Goal: Task Accomplishment & Management: Manage account settings

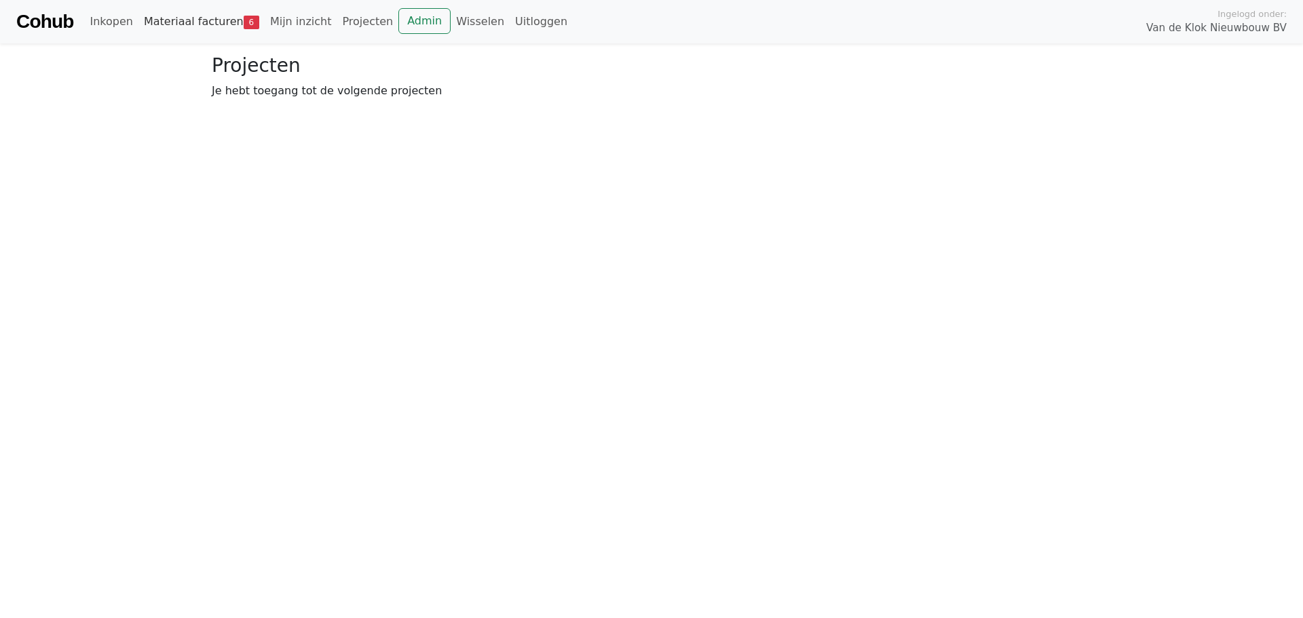
click at [214, 28] on link "Materiaal facturen 6" at bounding box center [201, 21] width 126 height 27
click at [345, 101] on span "Goedkeuren" at bounding box center [334, 99] width 66 height 13
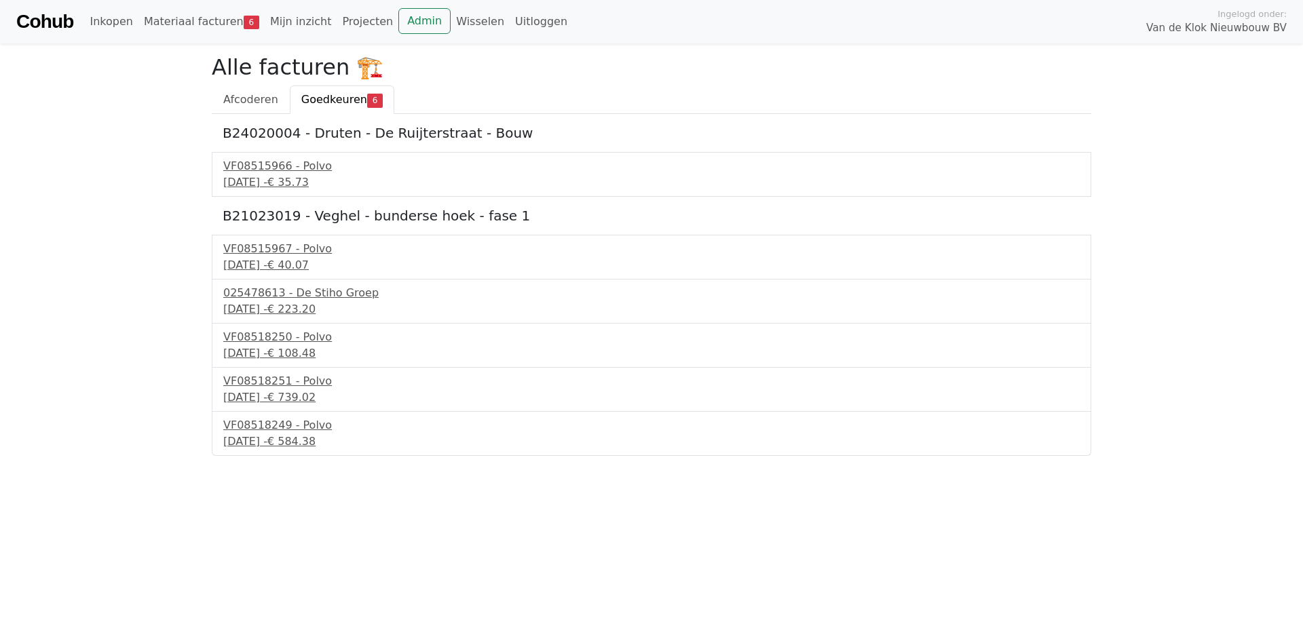
click at [238, 221] on h5 "B21023019 - Veghel - bunderse hoek - fase 1" at bounding box center [652, 216] width 858 height 16
copy h5 "B21023019"
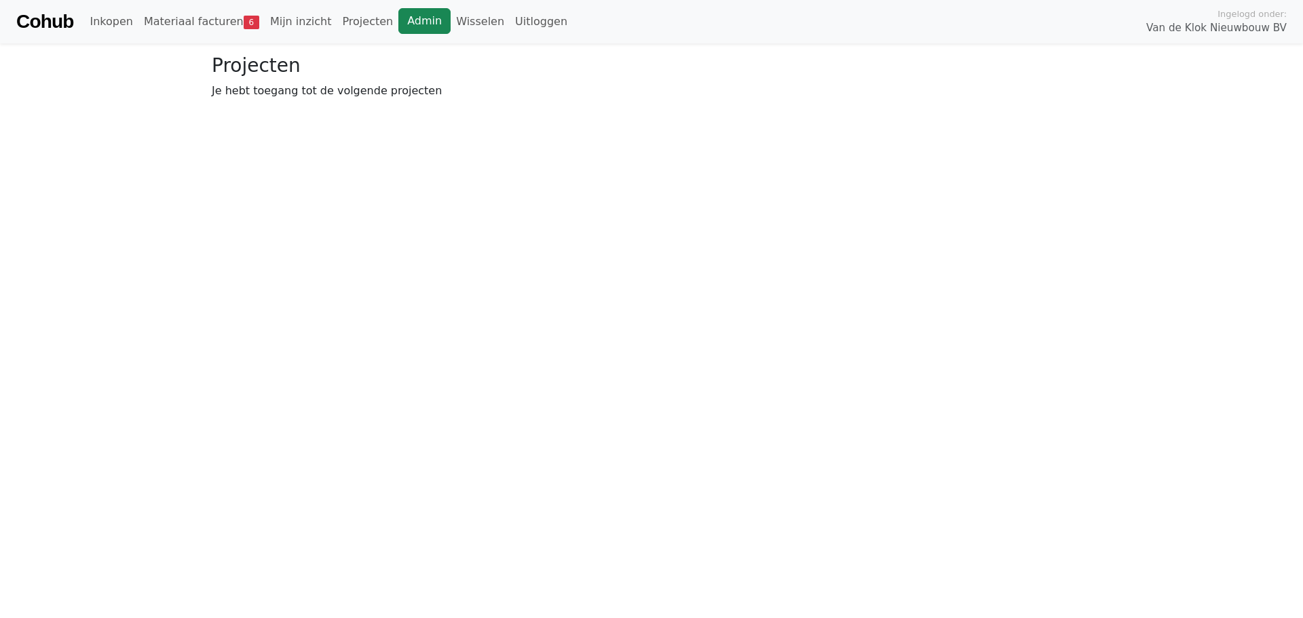
click at [413, 20] on link "Admin" at bounding box center [424, 21] width 52 height 26
click at [205, 18] on link "Materiaal facturen 6" at bounding box center [201, 21] width 126 height 27
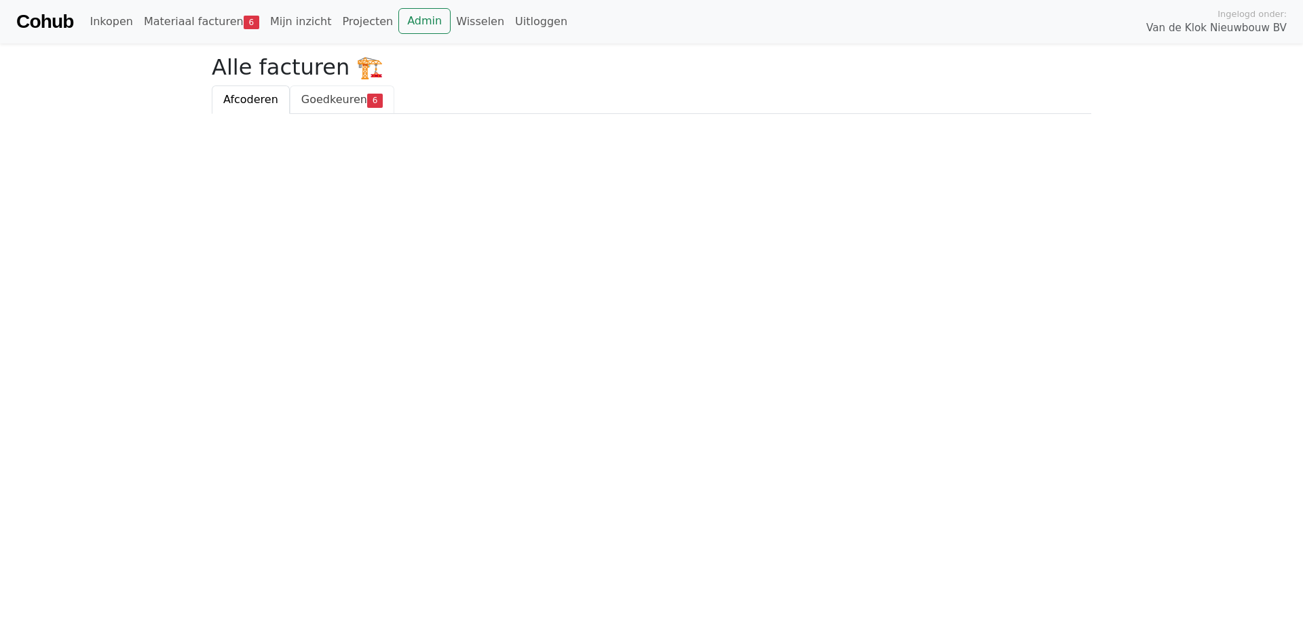
click at [324, 103] on span "Goedkeuren" at bounding box center [334, 99] width 66 height 13
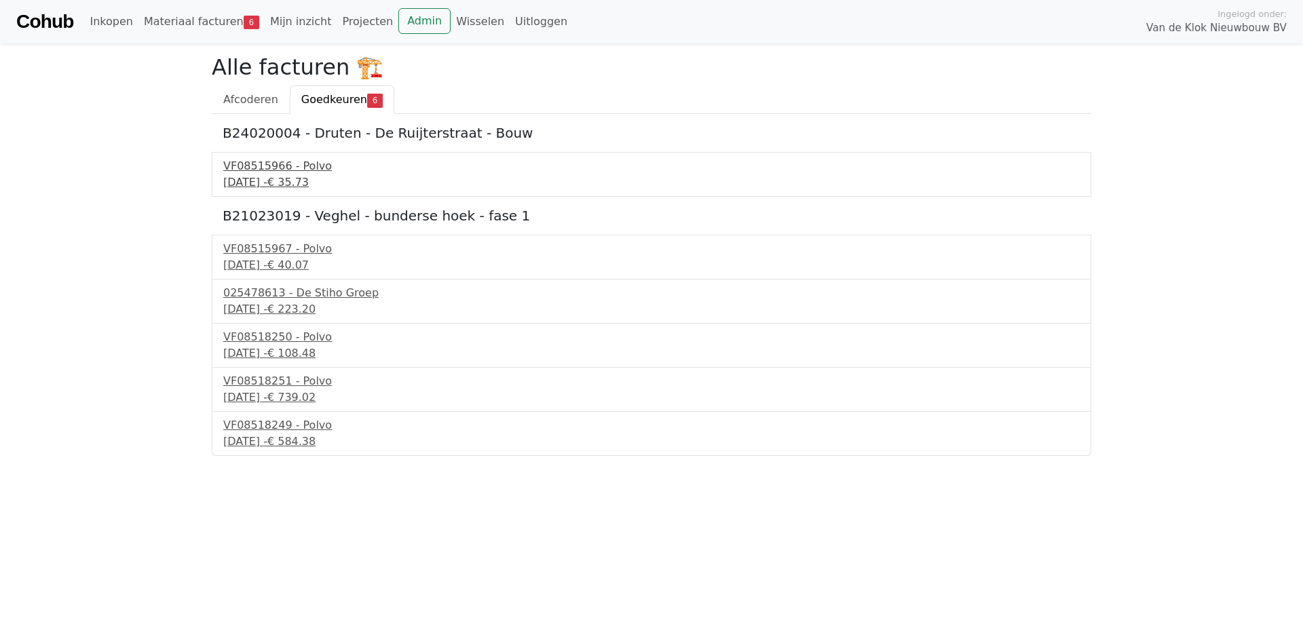
click at [279, 184] on div "[DATE] - € 35.73" at bounding box center [651, 182] width 857 height 16
click at [251, 132] on h5 "B24020004 - Druten - De Ruijterstraat - Bouw" at bounding box center [652, 133] width 858 height 16
copy h5 "B24020004"
click at [400, 29] on link "Admin" at bounding box center [424, 21] width 52 height 26
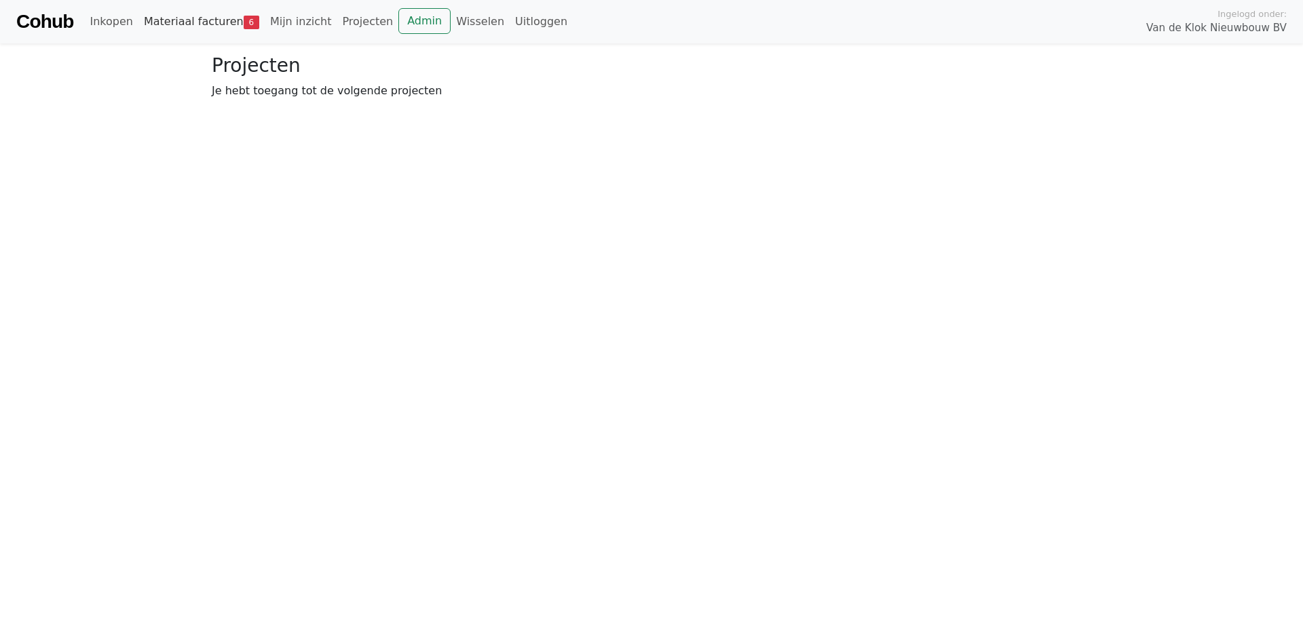
click at [224, 27] on link "Materiaal facturen 6" at bounding box center [201, 21] width 126 height 27
click at [314, 107] on link "Goedkeuren 6" at bounding box center [342, 100] width 105 height 29
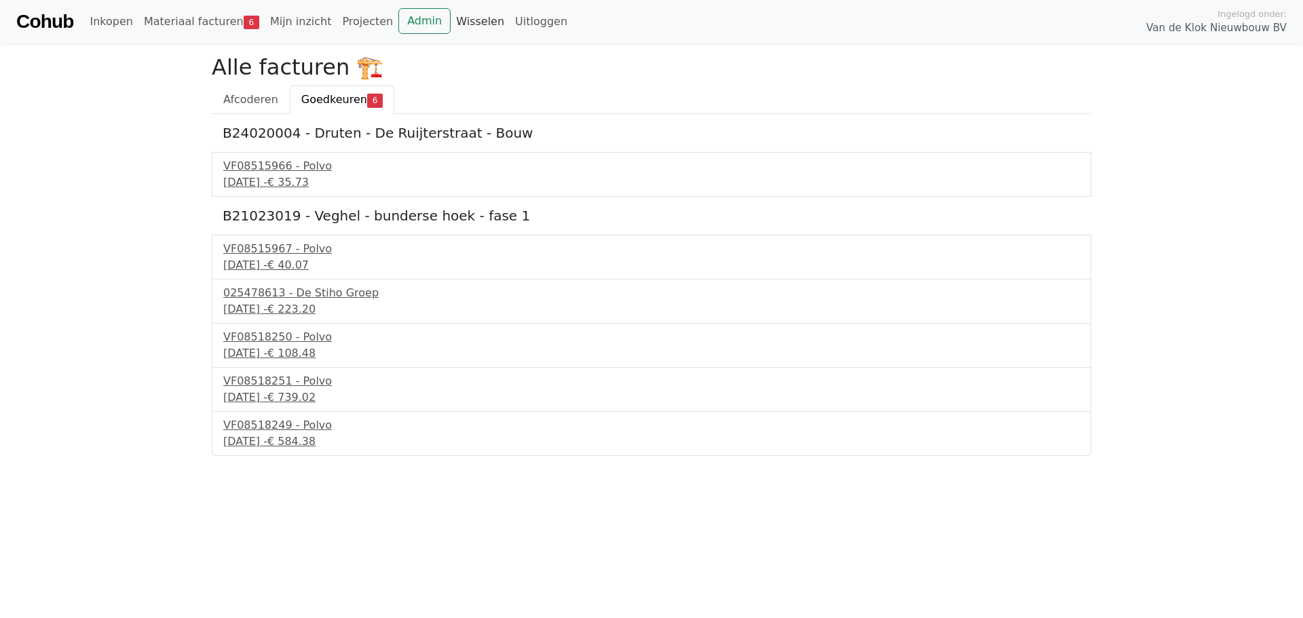
click at [460, 25] on link "Wisselen" at bounding box center [480, 21] width 59 height 27
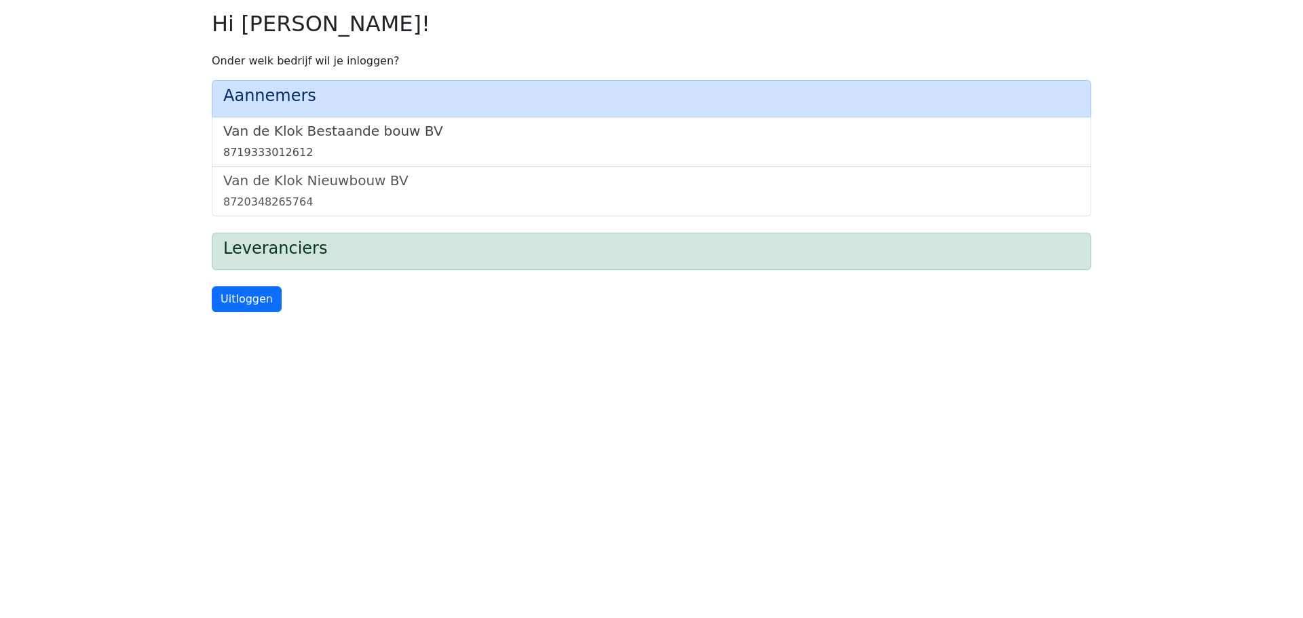
click at [356, 147] on div "8719333012612" at bounding box center [651, 153] width 857 height 16
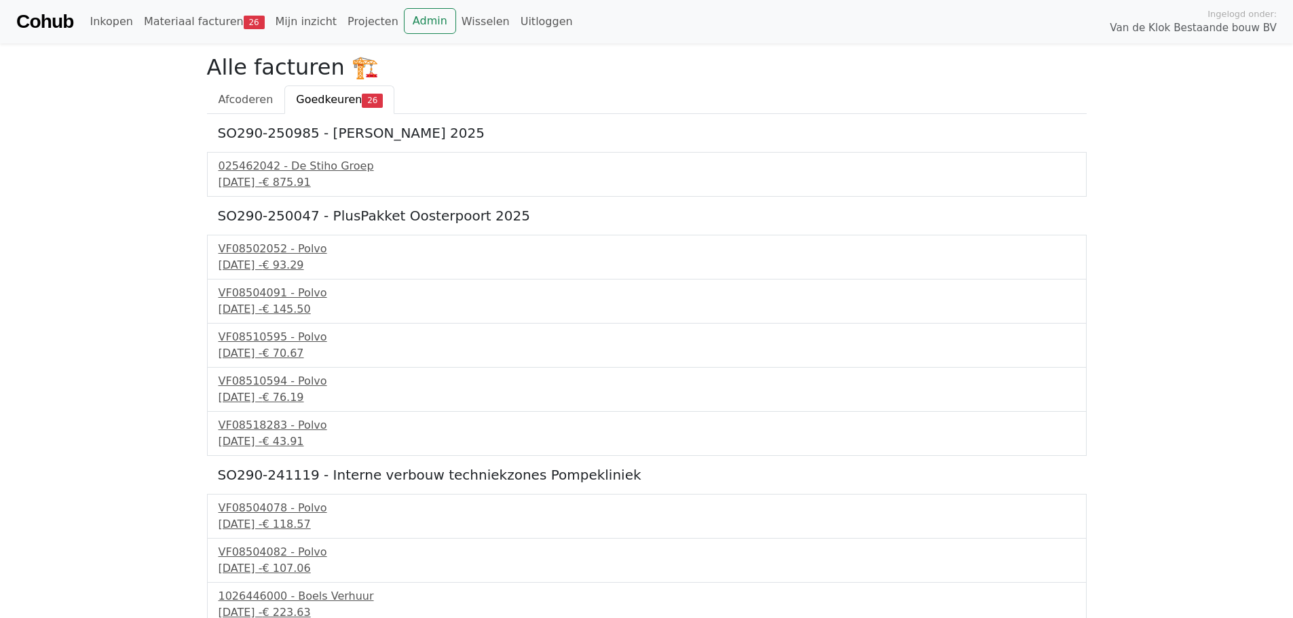
click at [278, 217] on h5 "SO290-250047 - PlusPakket Oosterpoort 2025" at bounding box center [647, 216] width 858 height 16
drag, startPoint x: 217, startPoint y: 218, endPoint x: 309, endPoint y: 220, distance: 91.7
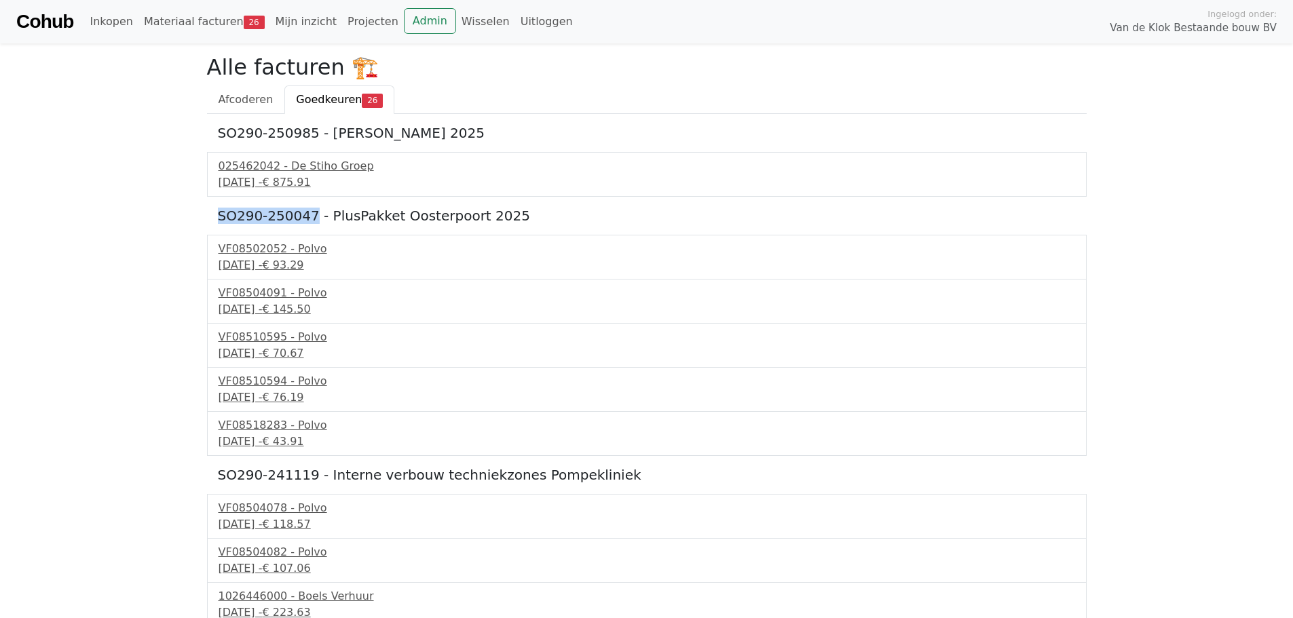
click at [309, 220] on h5 "SO290-250047 - PlusPakket Oosterpoort 2025" at bounding box center [647, 216] width 858 height 16
copy h5 "SO290-250047"
click at [404, 24] on link "Admin" at bounding box center [430, 21] width 52 height 26
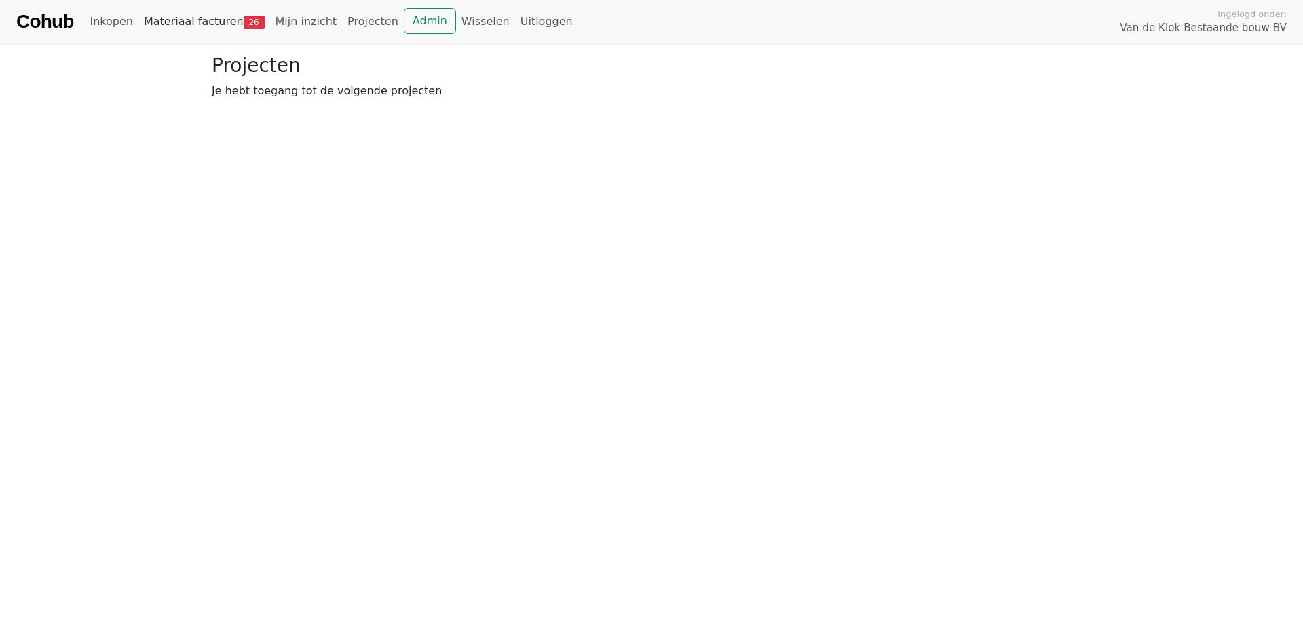
click at [203, 15] on link "Materiaal facturen 26" at bounding box center [204, 21] width 132 height 27
click at [314, 106] on span "Goedkeuren" at bounding box center [334, 99] width 66 height 13
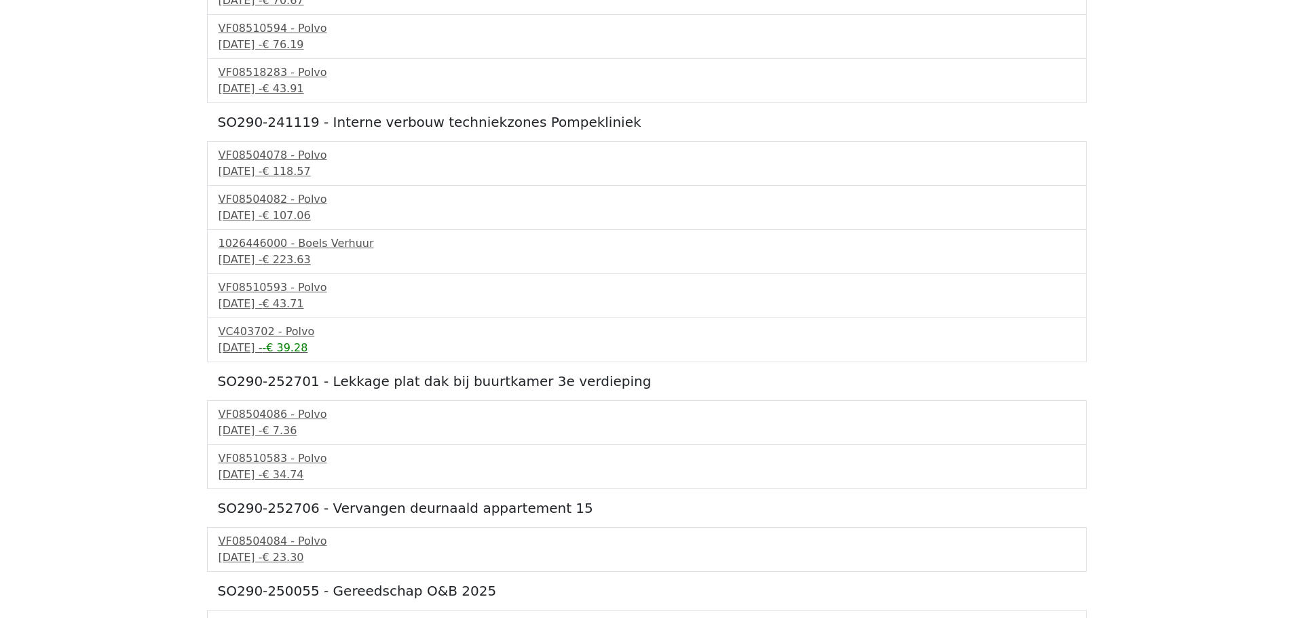
scroll to position [380, 0]
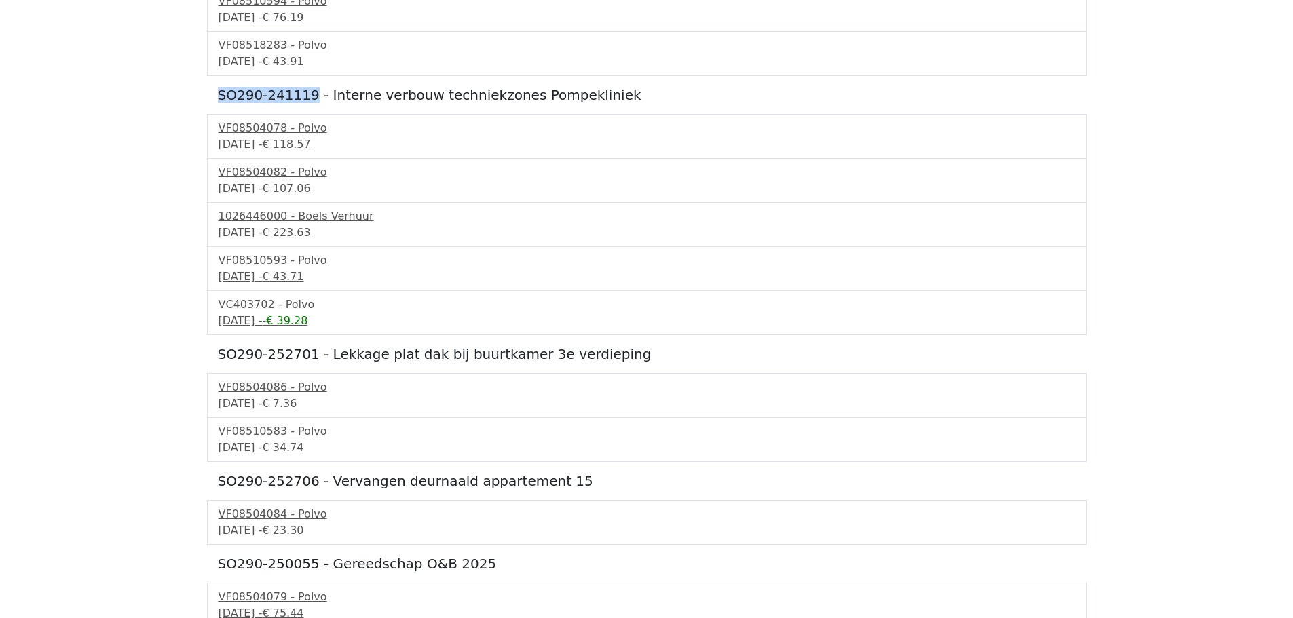
drag, startPoint x: 214, startPoint y: 92, endPoint x: 302, endPoint y: 90, distance: 87.6
click at [302, 90] on div "SO290-250985 - Rob Jacobs 2025 025462042 - De Stiho Groep 19 september 2025 - €…" at bounding box center [647, 559] width 880 height 1650
copy h5 "SO290-241119"
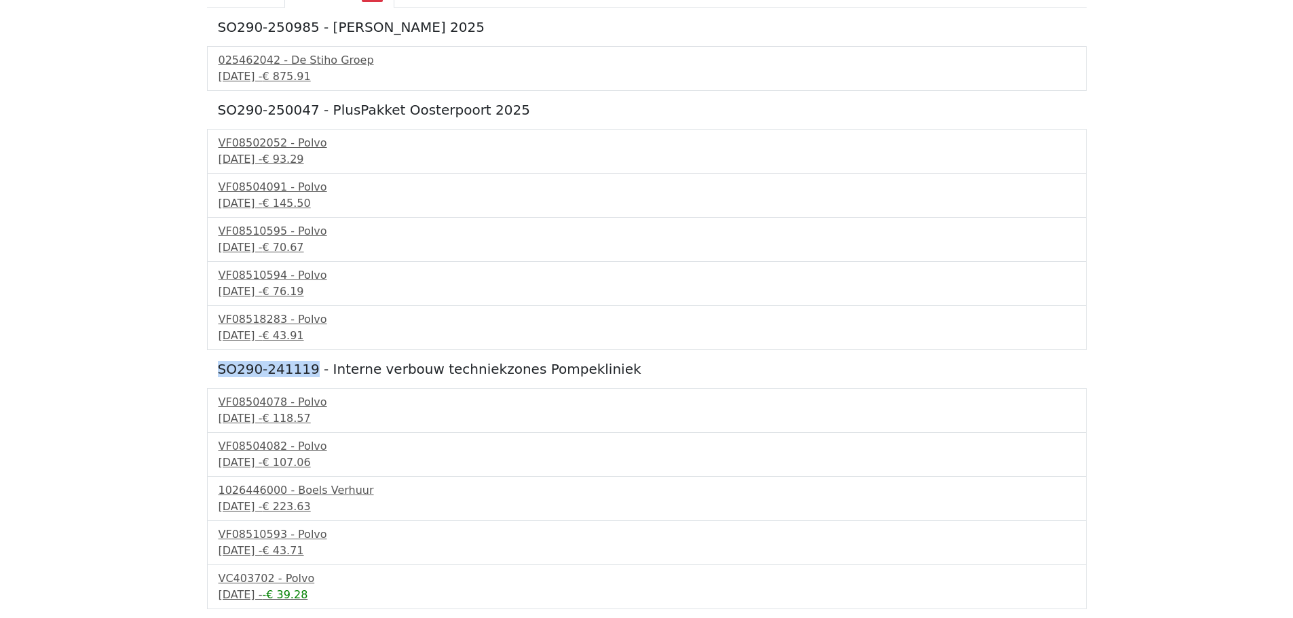
scroll to position [0, 0]
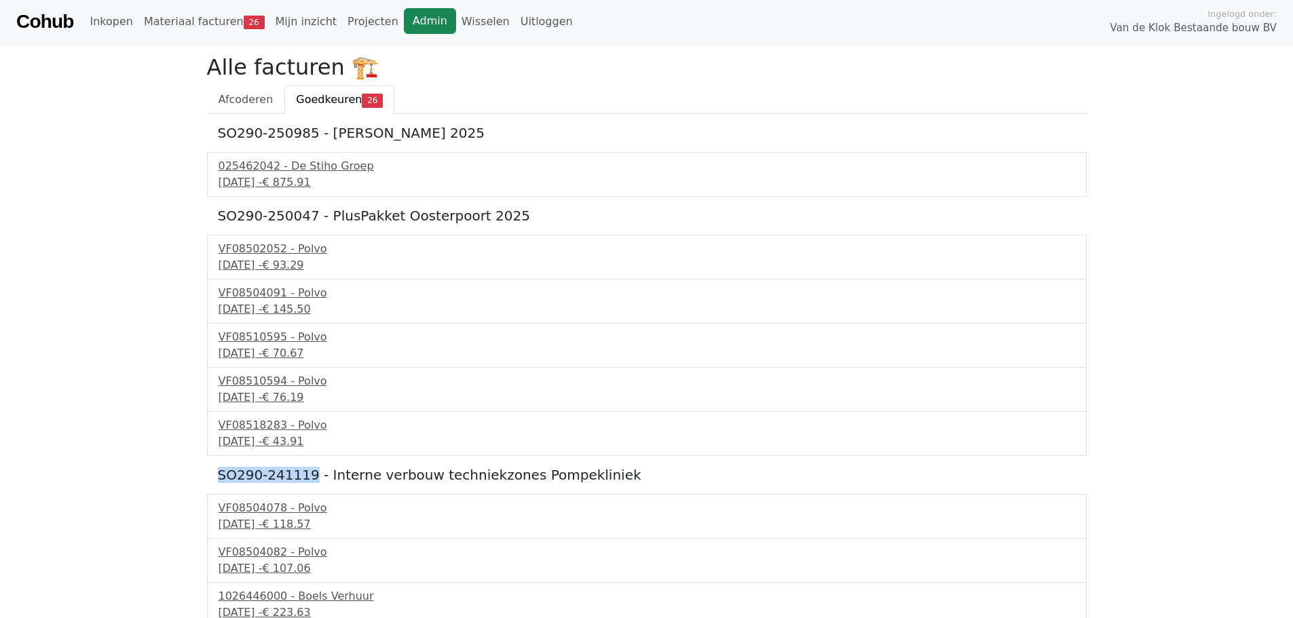
click at [410, 24] on link "Admin" at bounding box center [430, 21] width 52 height 26
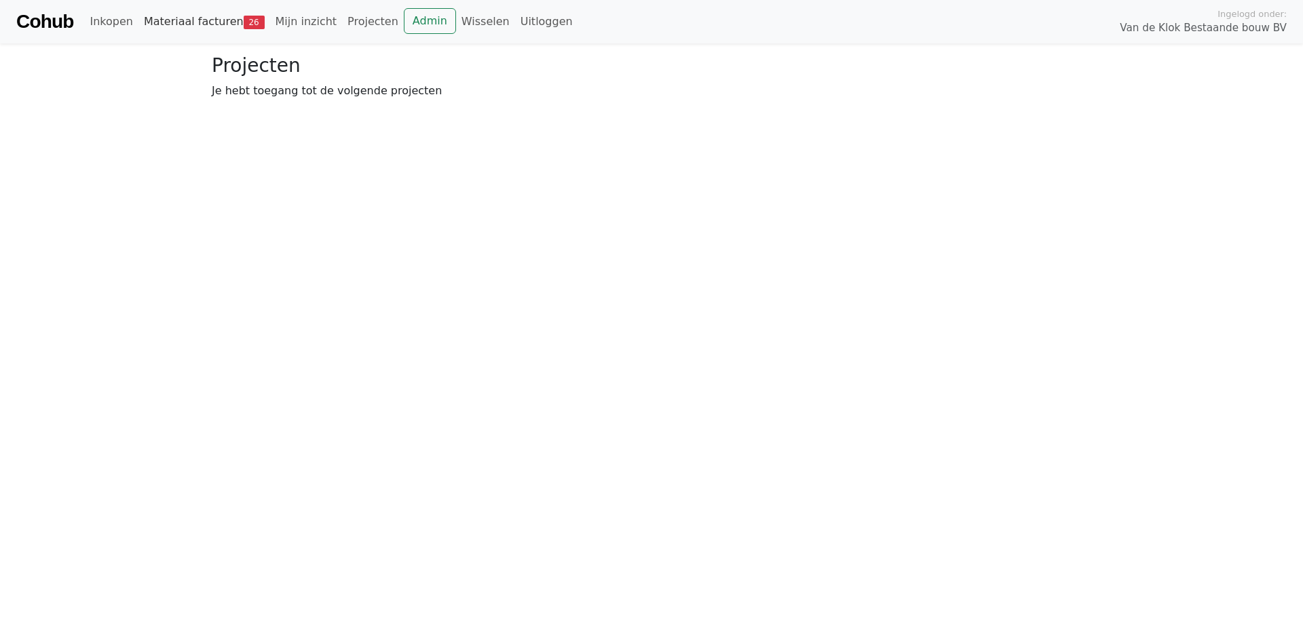
click at [215, 29] on link "Materiaal facturen 26" at bounding box center [204, 21] width 132 height 27
click at [314, 113] on link "Goedkeuren 26" at bounding box center [345, 100] width 110 height 29
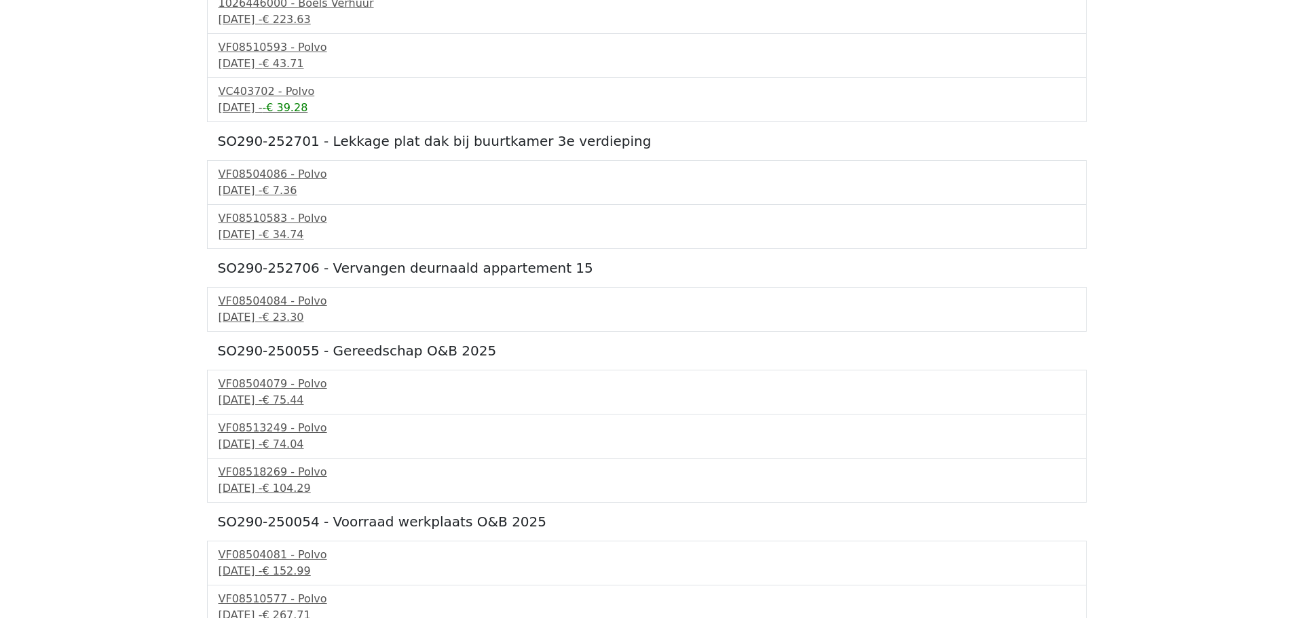
scroll to position [678, 0]
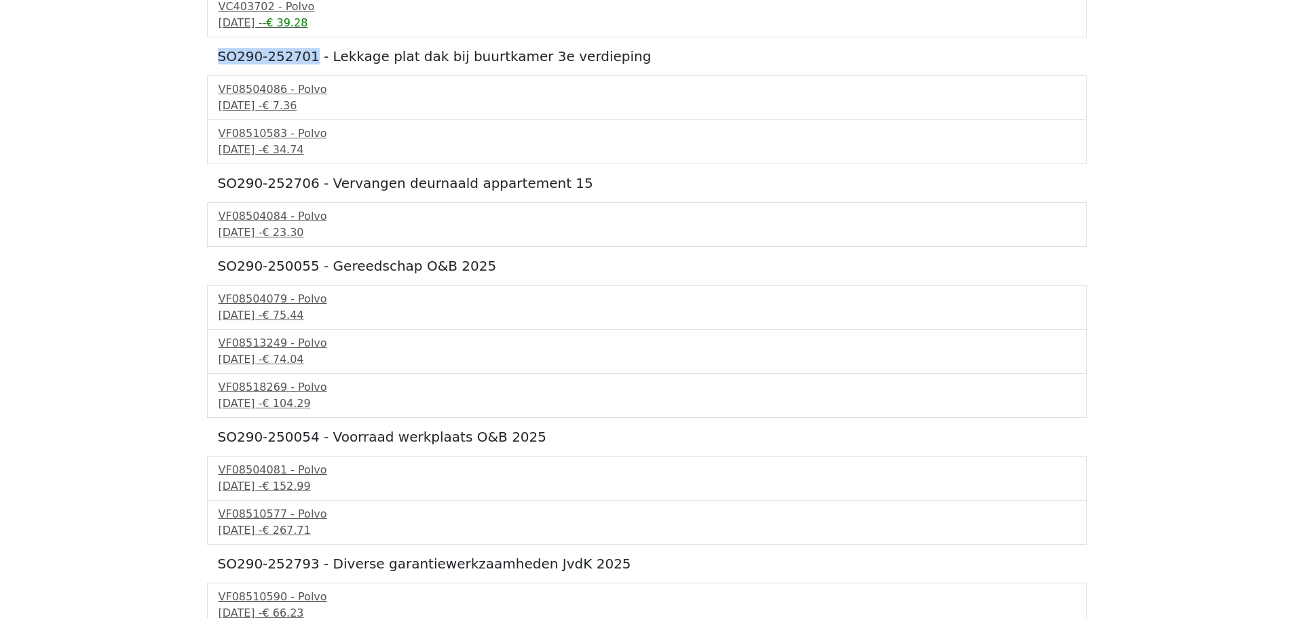
drag, startPoint x: 306, startPoint y: 56, endPoint x: 210, endPoint y: 61, distance: 96.5
click at [210, 61] on div "SO290-250985 - Rob Jacobs 2025 025462042 - De Stiho Groep 19 september 2025 - €…" at bounding box center [647, 261] width 880 height 1650
copy h5 "SO290-252701"
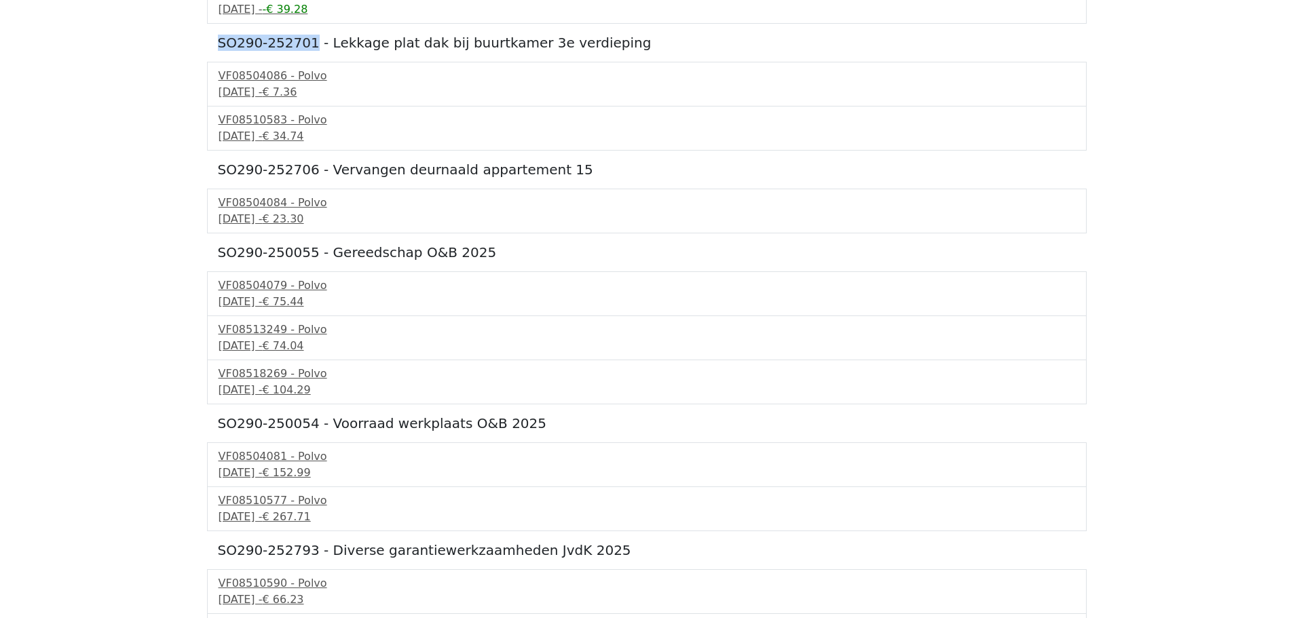
scroll to position [698, 0]
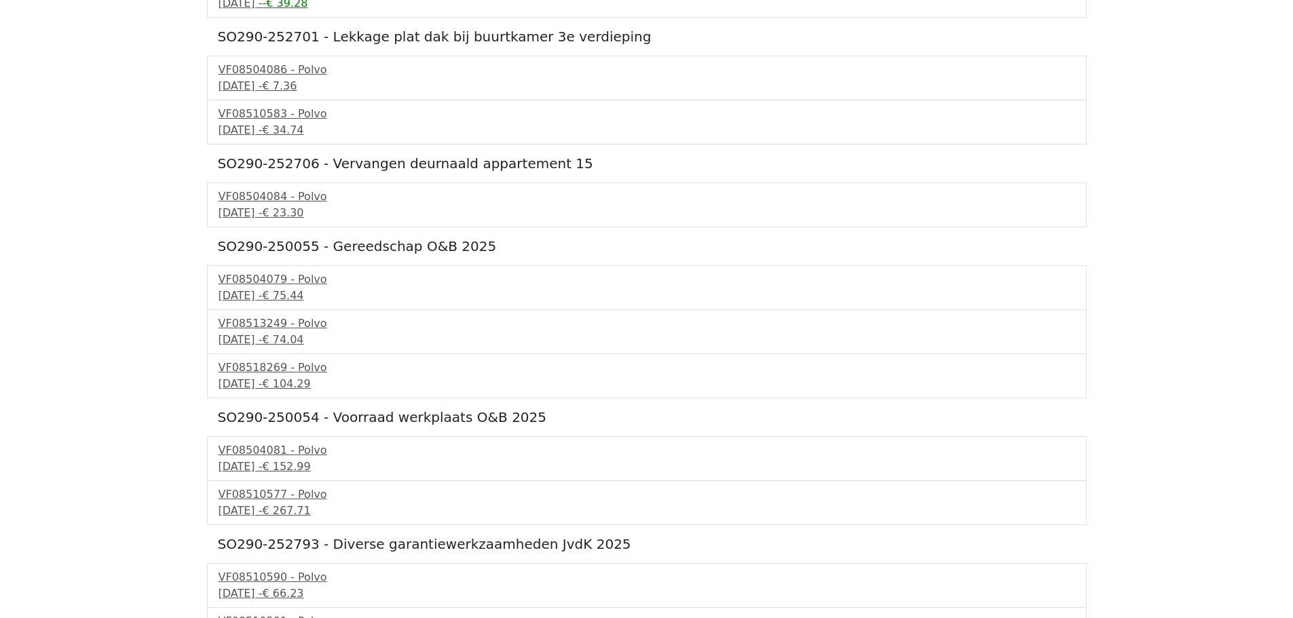
click at [193, 269] on body "Cohub Inkopen Materiaal facturen 26 Mijn inzicht Projecten Admin Wisselen Uitlo…" at bounding box center [646, 184] width 1293 height 1764
click at [236, 367] on div "VF08518269 - Polvo" at bounding box center [647, 368] width 857 height 16
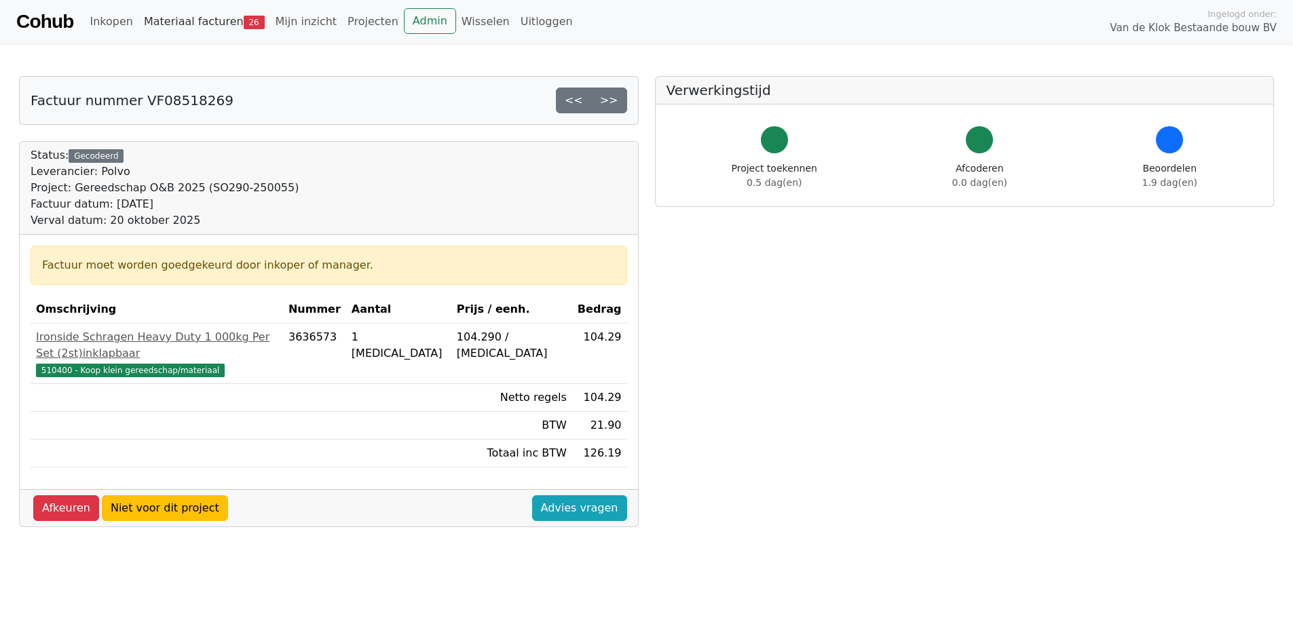
click at [202, 23] on link "Materiaal facturen 26" at bounding box center [204, 21] width 132 height 27
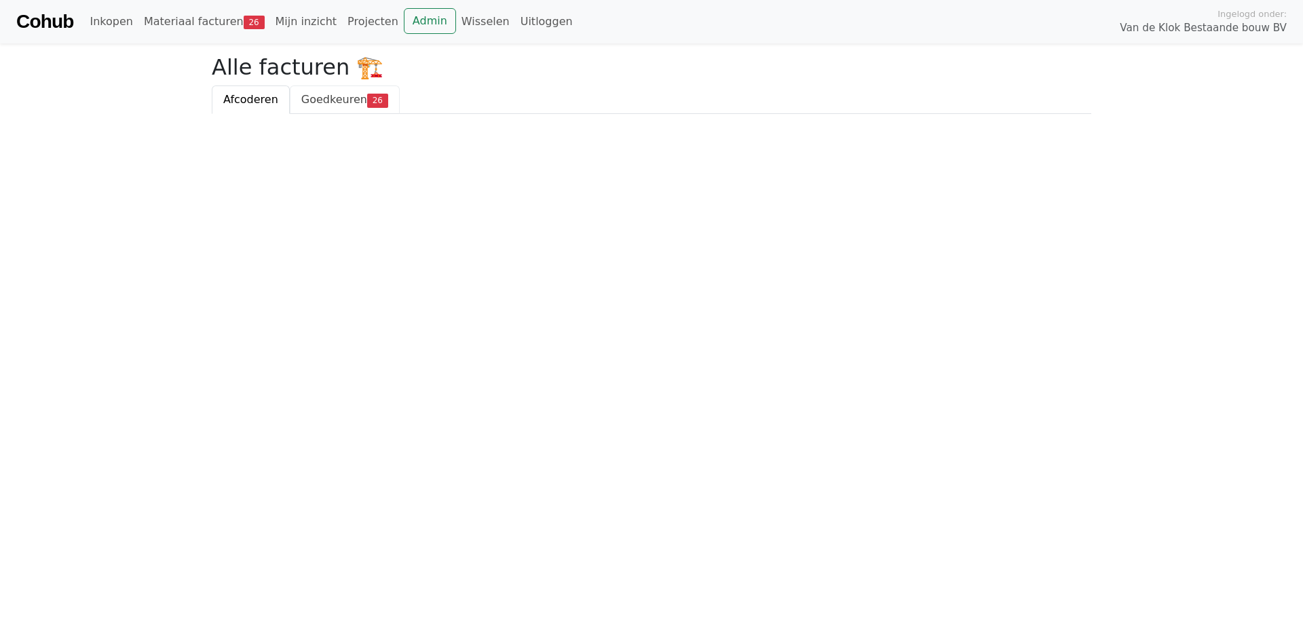
click at [313, 96] on span "Goedkeuren" at bounding box center [334, 99] width 66 height 13
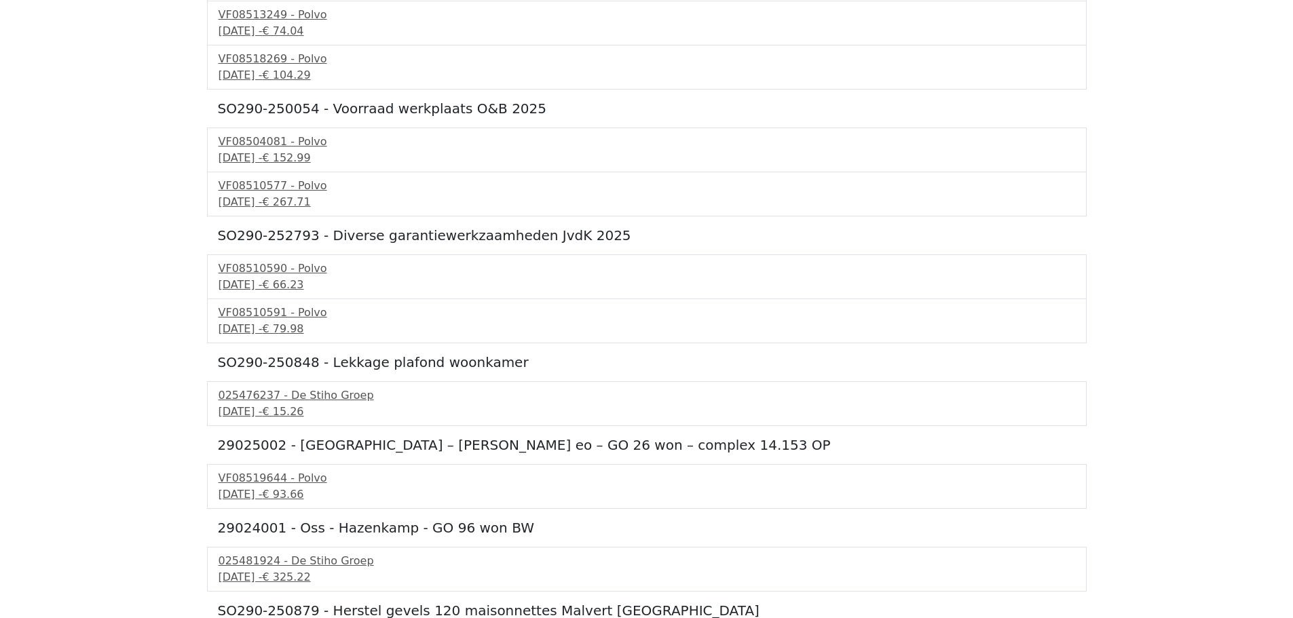
scroll to position [1011, 0]
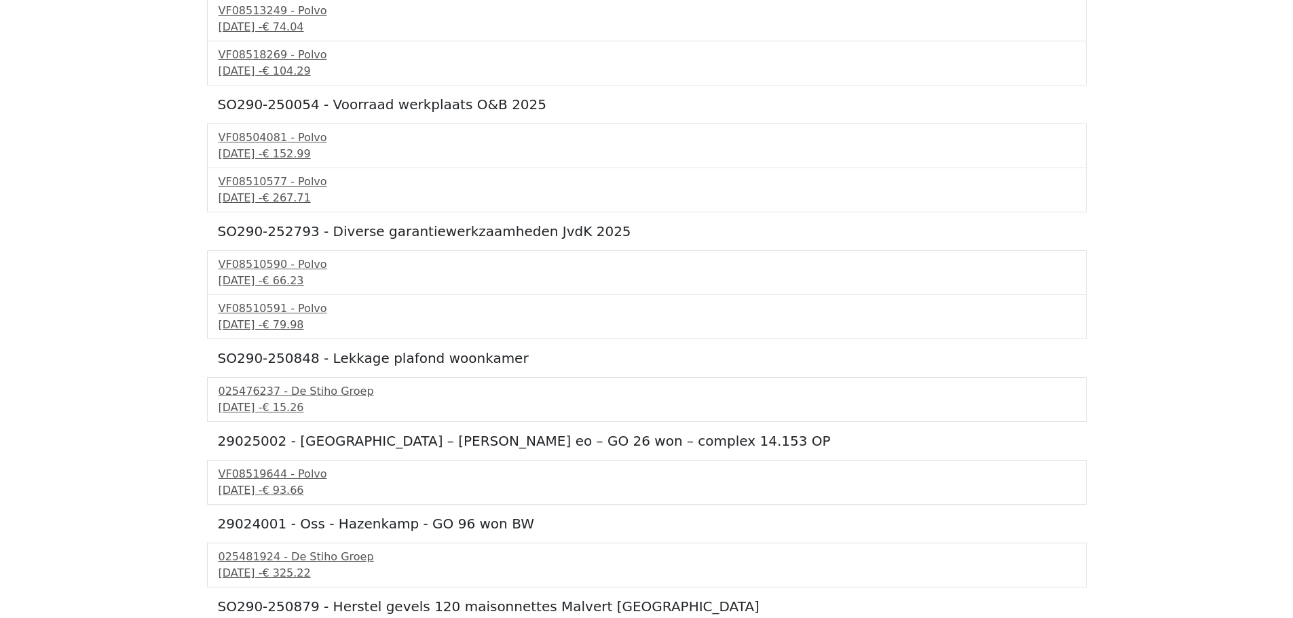
click at [253, 96] on h5 "SO290-250054 - Voorraad werkplaats O&B 2025" at bounding box center [647, 104] width 858 height 16
click at [280, 107] on h5 "SO290-250054 - Voorraad werkplaats O&B 2025" at bounding box center [647, 104] width 858 height 16
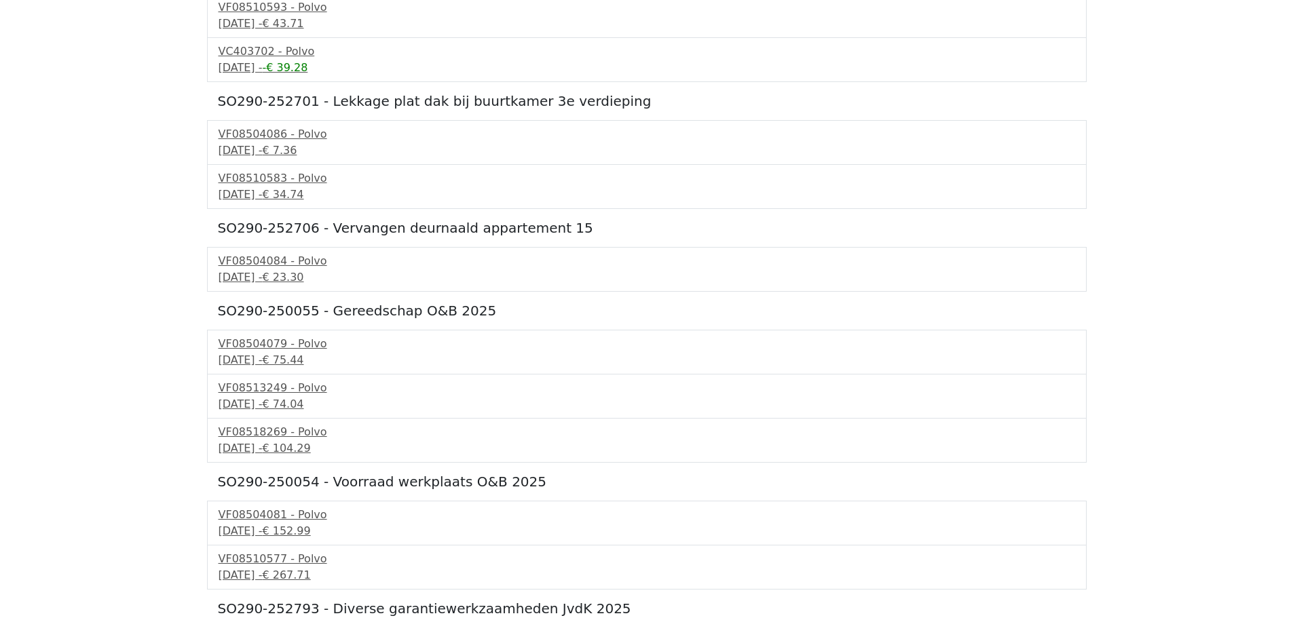
scroll to position [579, 0]
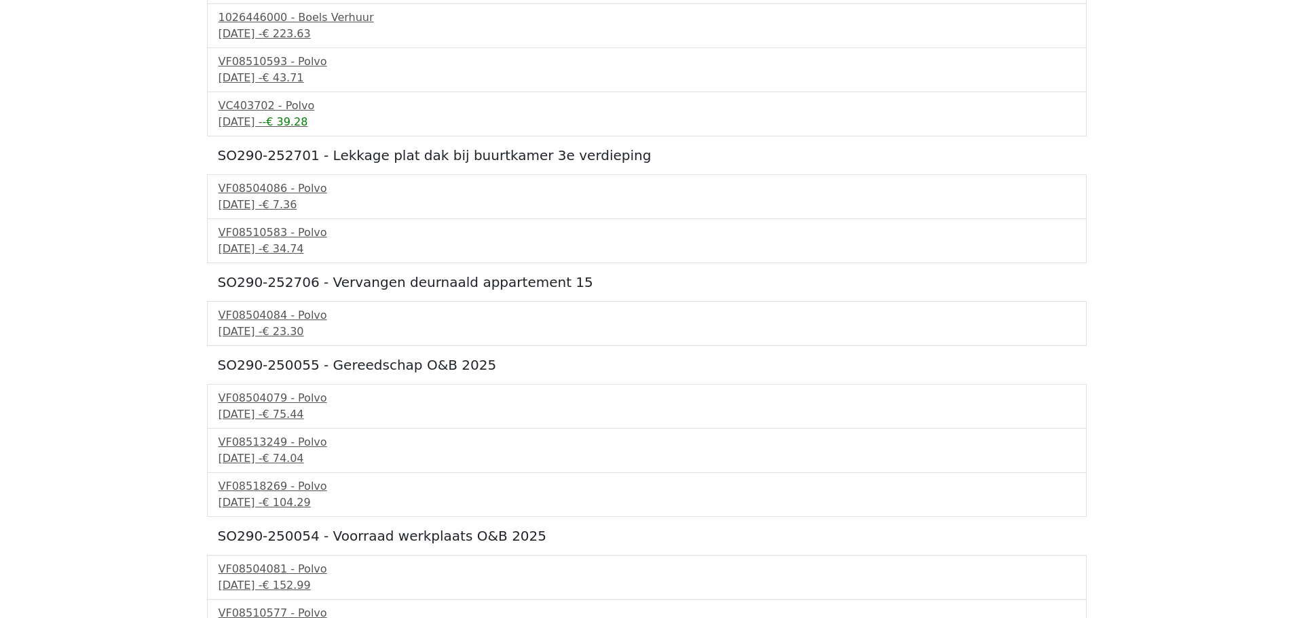
click at [264, 159] on h5 "SO290-252701 - Lekkage plat dak bij buurtkamer 3e verdieping" at bounding box center [647, 155] width 858 height 16
click at [232, 155] on h5 "SO290-252701 - Lekkage plat dak bij buurtkamer 3e verdieping" at bounding box center [647, 155] width 858 height 16
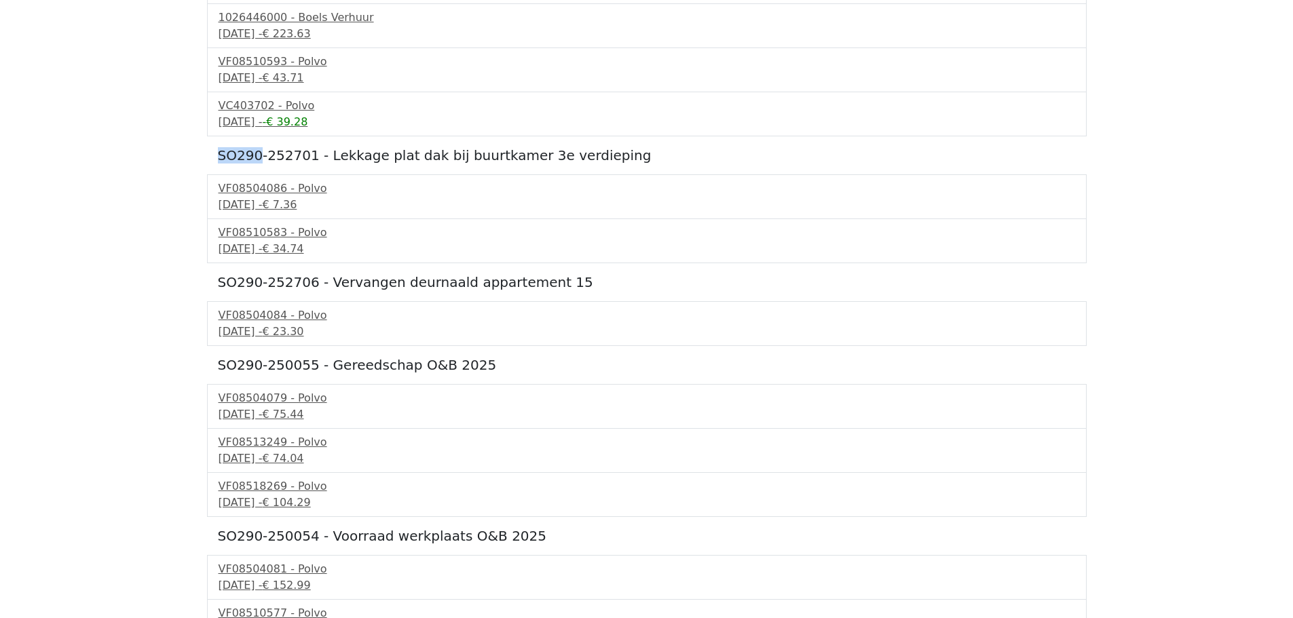
click at [232, 155] on h5 "SO290-252701 - Lekkage plat dak bij buurtkamer 3e verdieping" at bounding box center [647, 155] width 858 height 16
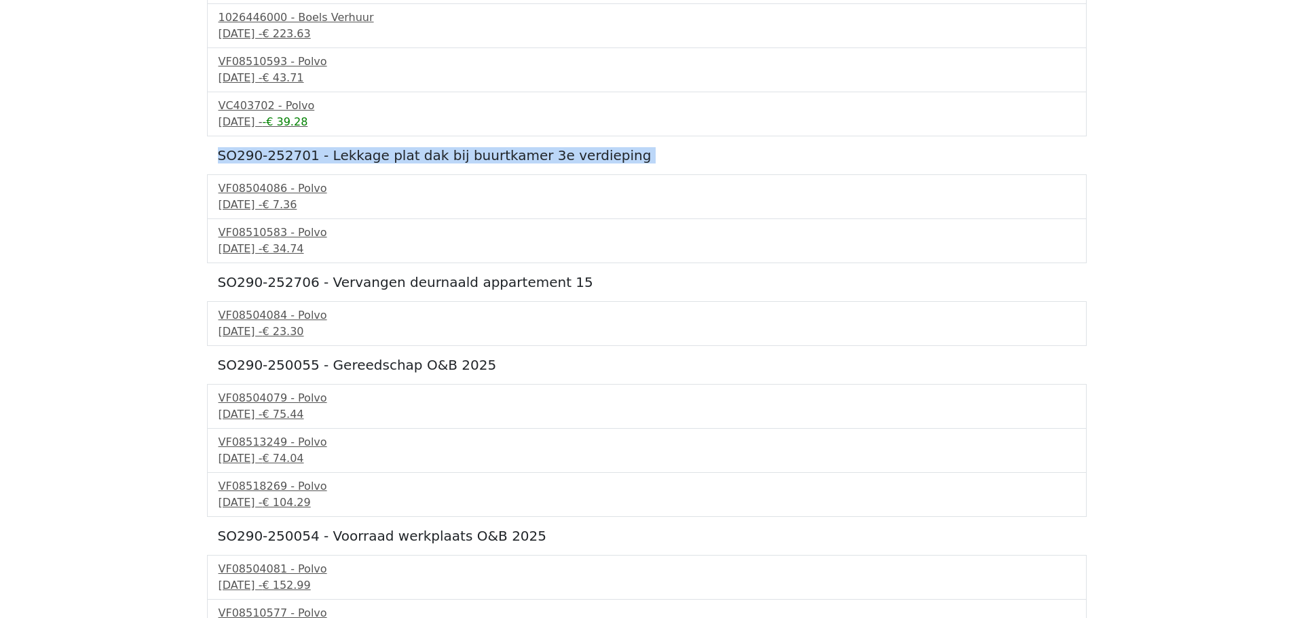
click at [232, 155] on h5 "SO290-252701 - Lekkage plat dak bij buurtkamer 3e verdieping" at bounding box center [647, 155] width 858 height 16
click at [288, 163] on h5 "SO290-252701 - Lekkage plat dak bij buurtkamer 3e verdieping" at bounding box center [647, 155] width 858 height 16
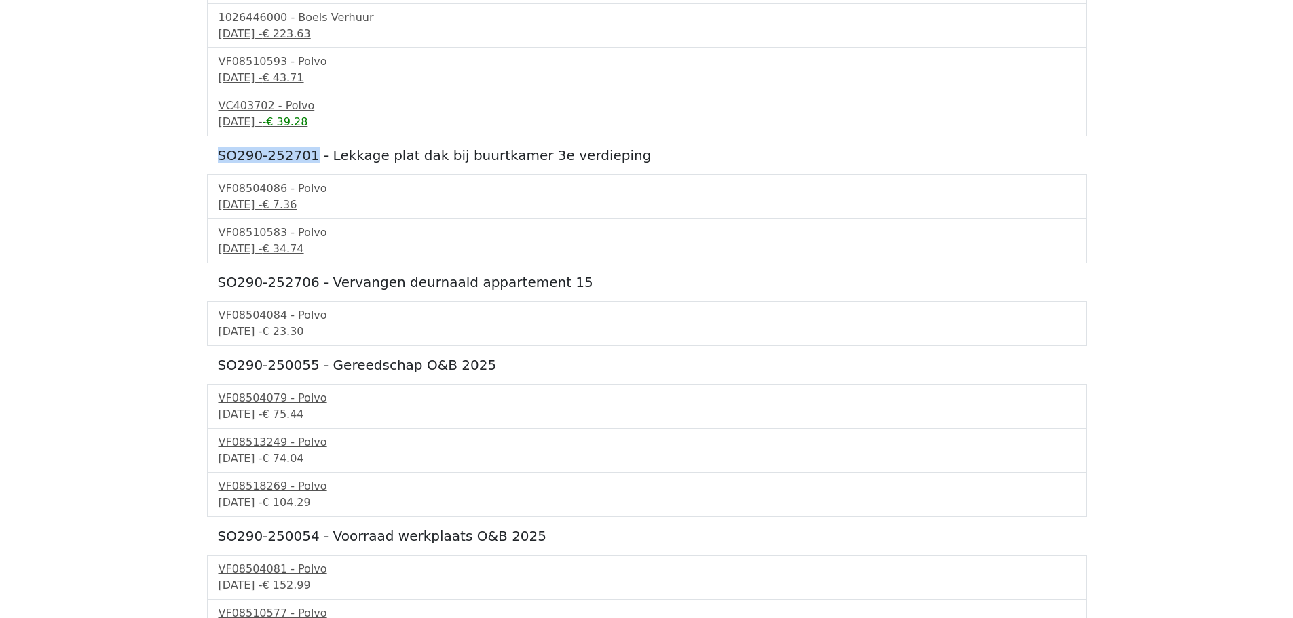
drag, startPoint x: 307, startPoint y: 155, endPoint x: 216, endPoint y: 153, distance: 91.7
click at [216, 153] on div "SO290-250985 - Rob Jacobs 2025 025462042 - De Stiho Groep 19 september 2025 - €…" at bounding box center [647, 360] width 880 height 1650
copy h5 "SO290-252701"
click at [293, 288] on h5 "SO290-252706 - Vervangen deurnaald appartement 15" at bounding box center [647, 282] width 858 height 16
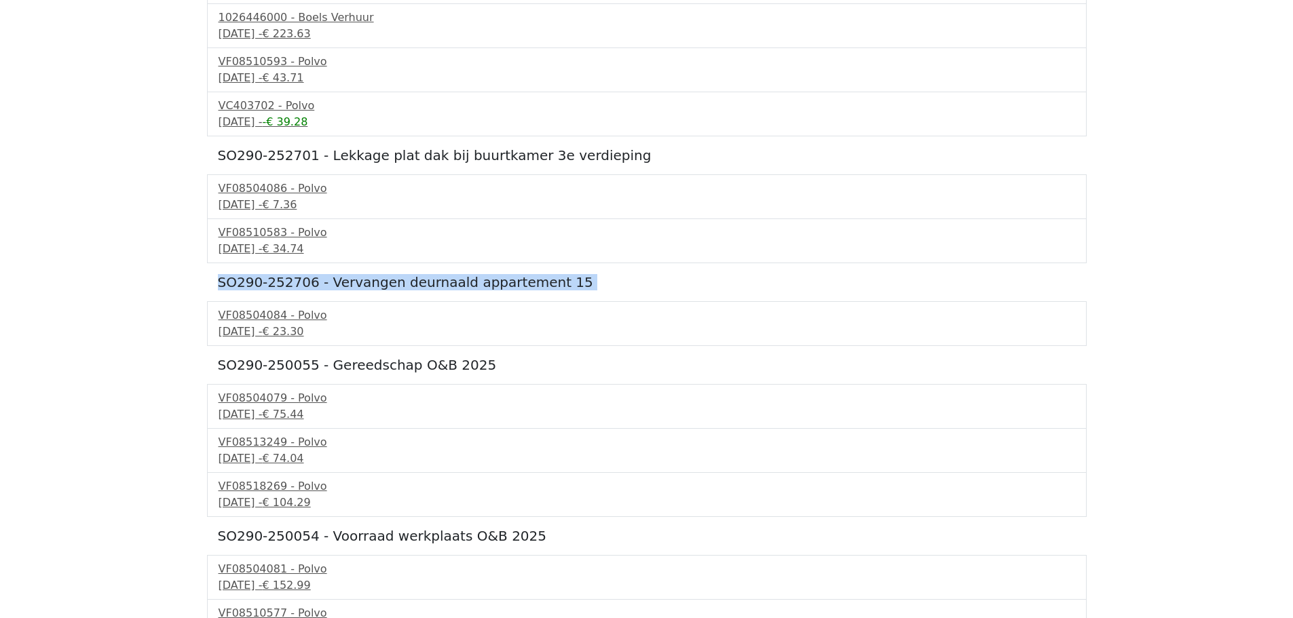
click at [293, 288] on h5 "SO290-252706 - Vervangen deurnaald appartement 15" at bounding box center [647, 282] width 858 height 16
click at [301, 284] on h5 "SO290-252706 - Vervangen deurnaald appartement 15" at bounding box center [647, 282] width 858 height 16
drag, startPoint x: 309, startPoint y: 283, endPoint x: 217, endPoint y: 286, distance: 92.4
click at [217, 286] on div "SO290-250985 - Rob Jacobs 2025 025462042 - De Stiho Groep 19 september 2025 - €…" at bounding box center [647, 360] width 880 height 1650
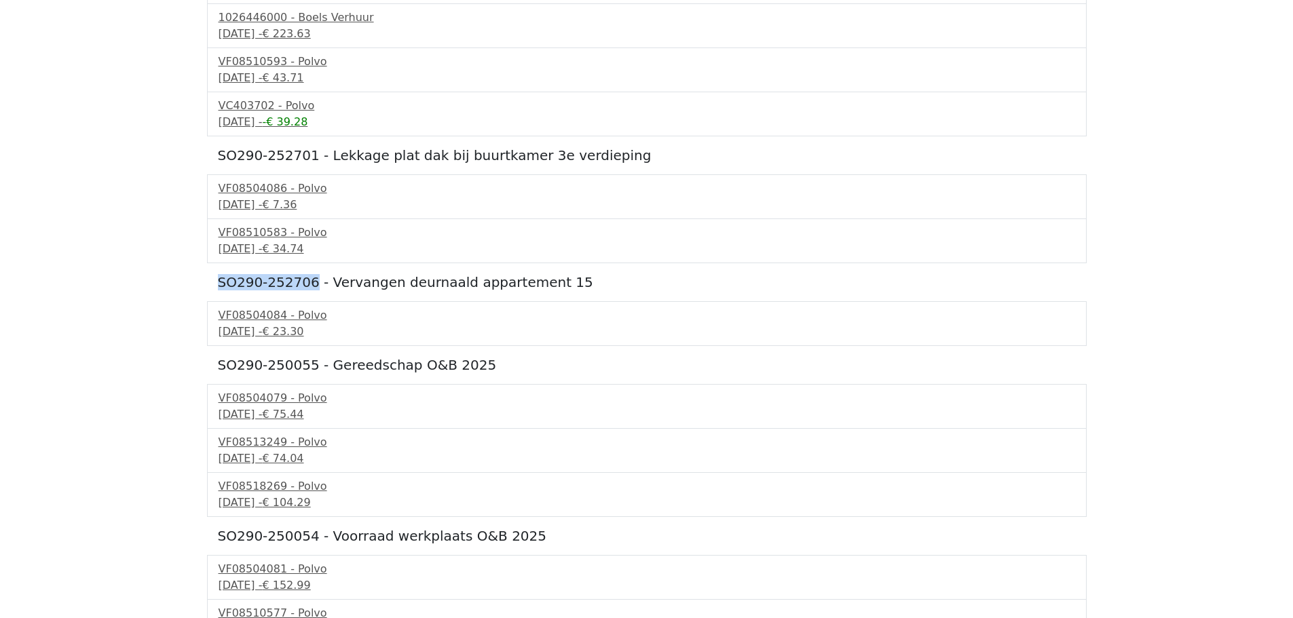
copy h5 "SO290-252706"
click at [428, 334] on div "22 september 2025 - € 23.30" at bounding box center [647, 332] width 857 height 16
click at [568, 283] on h5 "SO290-252706 - Vervangen deurnaald appartement 15" at bounding box center [647, 282] width 858 height 16
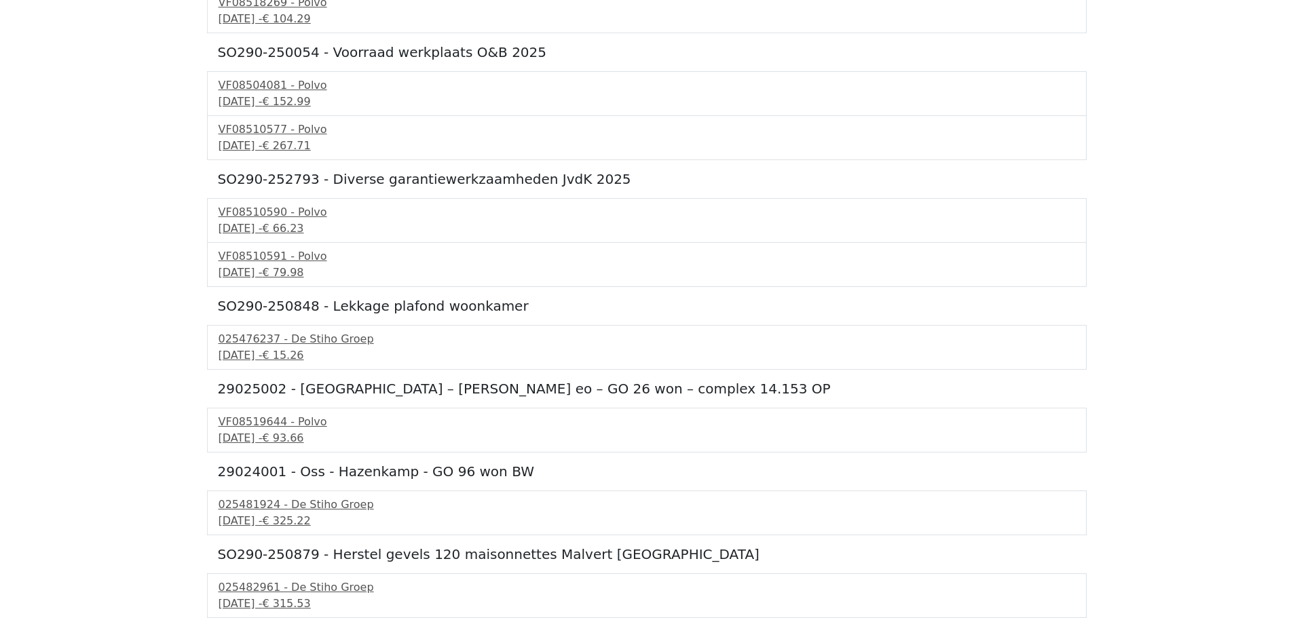
scroll to position [1146, 0]
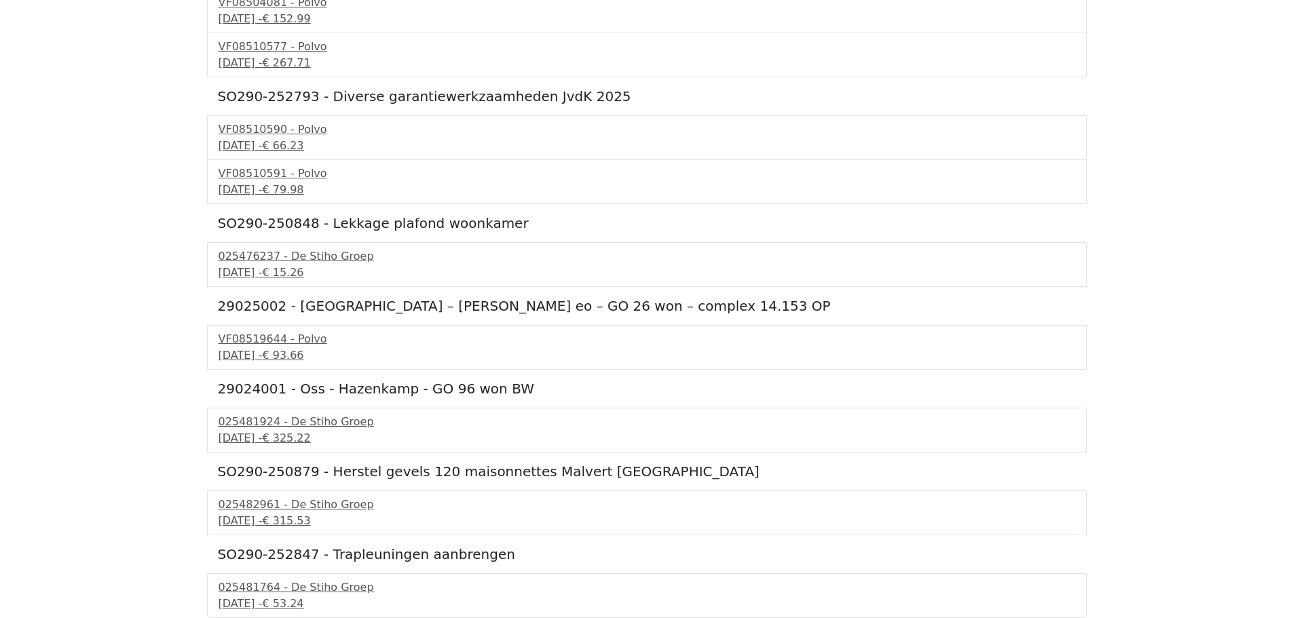
click at [230, 302] on h5 "29025002 - Groesbeek – Gerard Douweg eo – GO 26 won – complex 14.153 OP" at bounding box center [647, 306] width 858 height 16
click at [251, 227] on h5 "SO290-250848 - Lekkage plafond woonkamer" at bounding box center [647, 223] width 858 height 16
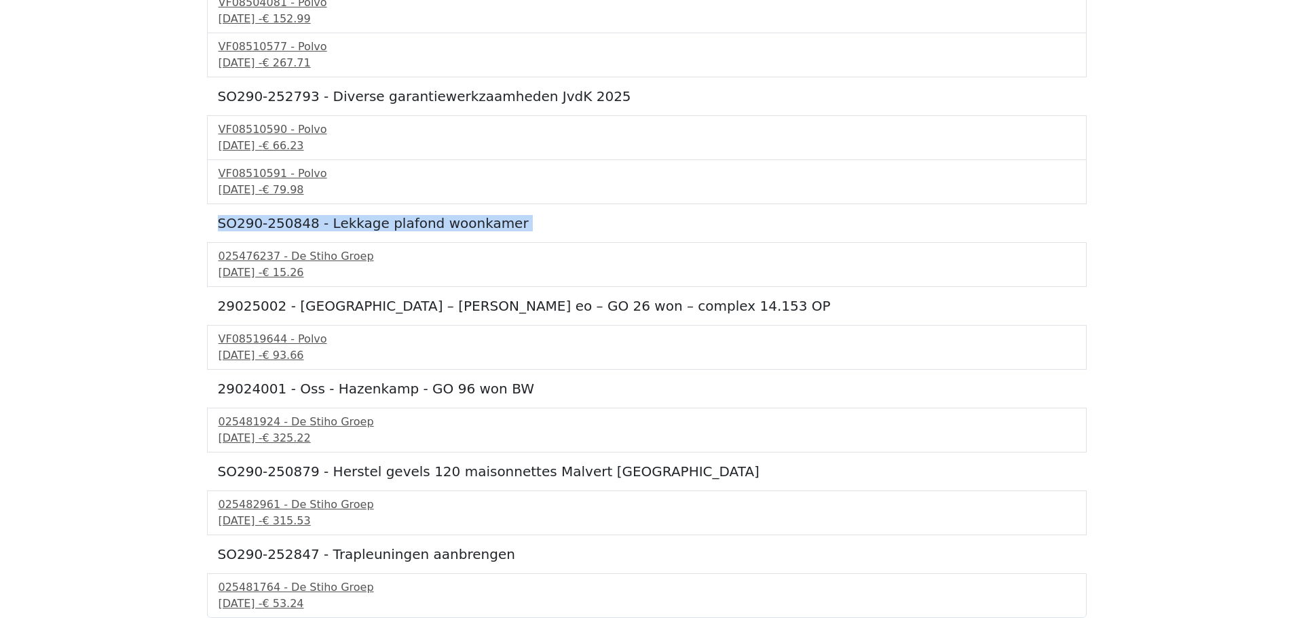
drag, startPoint x: 308, startPoint y: 221, endPoint x: 190, endPoint y: 223, distance: 118.1
click at [304, 225] on h5 "SO290-250848 - Lekkage plafond woonkamer" at bounding box center [647, 223] width 858 height 16
drag, startPoint x: 306, startPoint y: 225, endPoint x: 216, endPoint y: 227, distance: 90.3
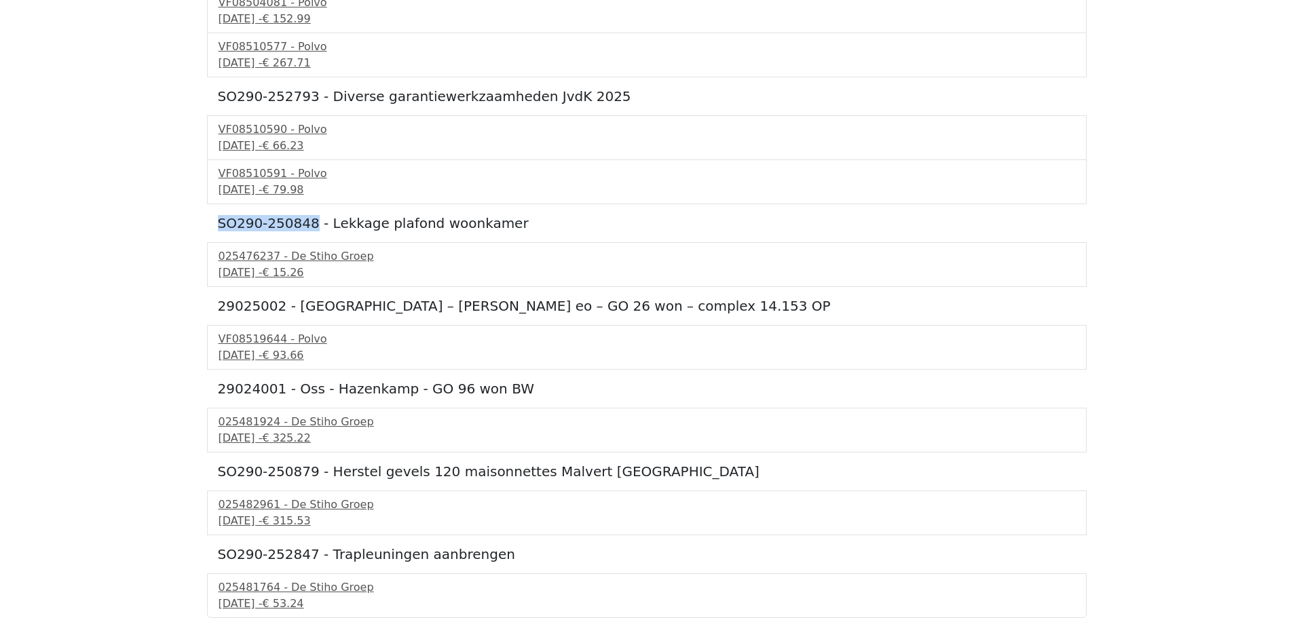
copy h5 "SO290-250848"
click at [287, 471] on h5 "SO290-250879 - Herstel gevels 120 maisonnettes Malvert Nijmegen" at bounding box center [647, 472] width 858 height 16
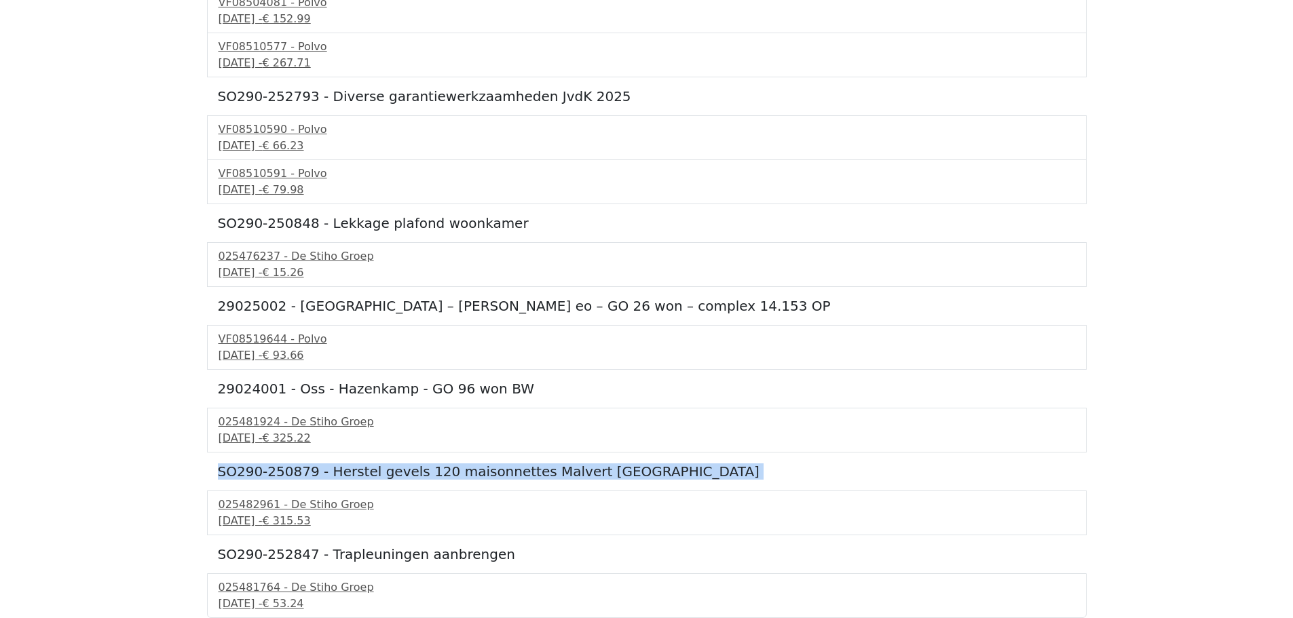
click at [287, 471] on h5 "SO290-250879 - Herstel gevels 120 maisonnettes Malvert Nijmegen" at bounding box center [647, 472] width 858 height 16
click at [732, 518] on div "30 september 2025 - € 315.53" at bounding box center [647, 521] width 857 height 16
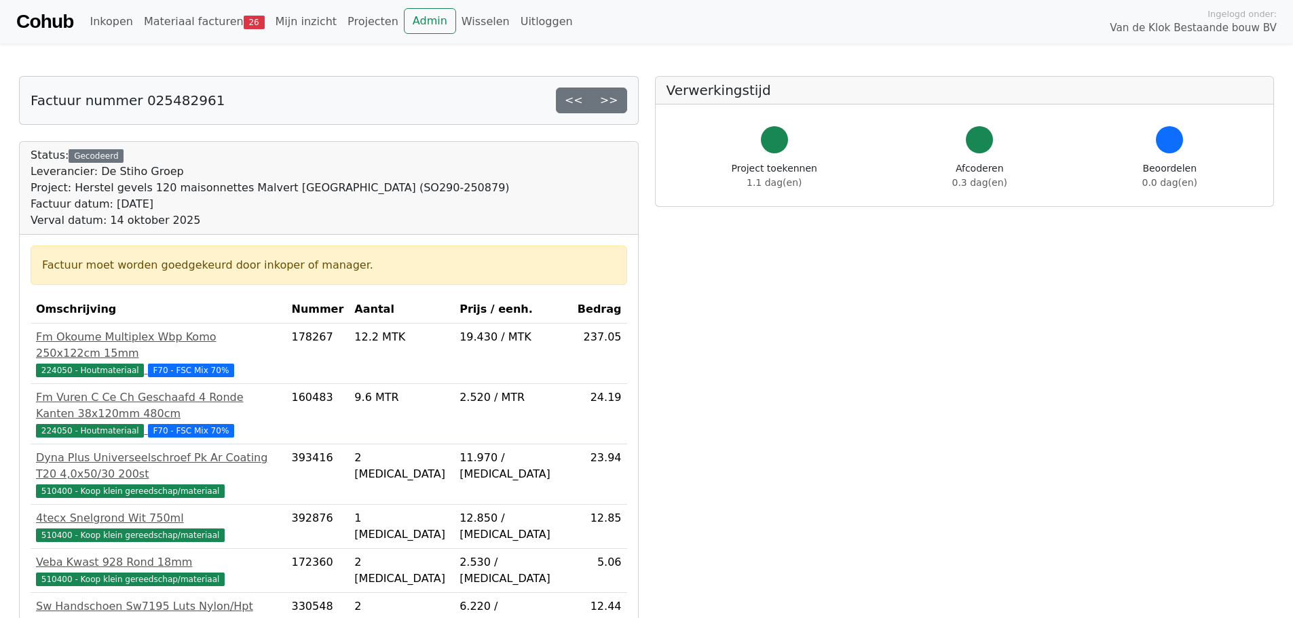
click at [47, 18] on link "Cohub" at bounding box center [44, 21] width 57 height 33
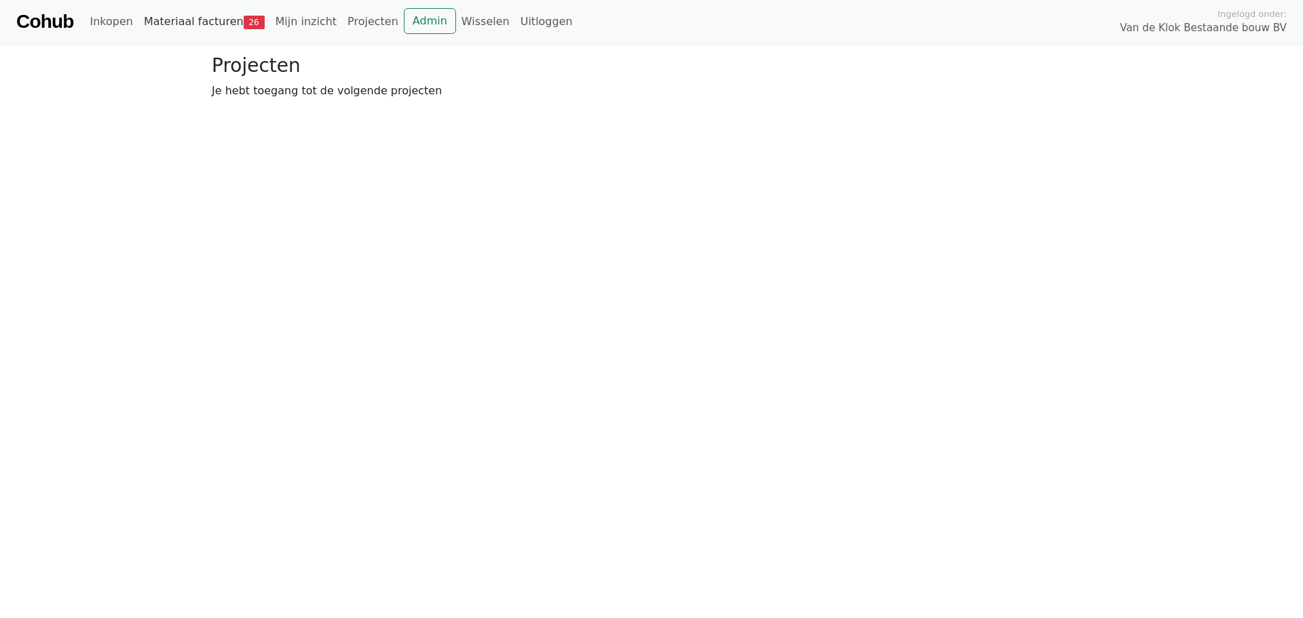
click at [224, 17] on link "Materiaal facturen 26" at bounding box center [204, 21] width 132 height 27
click at [344, 112] on link "Goedkeuren 26" at bounding box center [345, 100] width 110 height 29
